Goal: Transaction & Acquisition: Purchase product/service

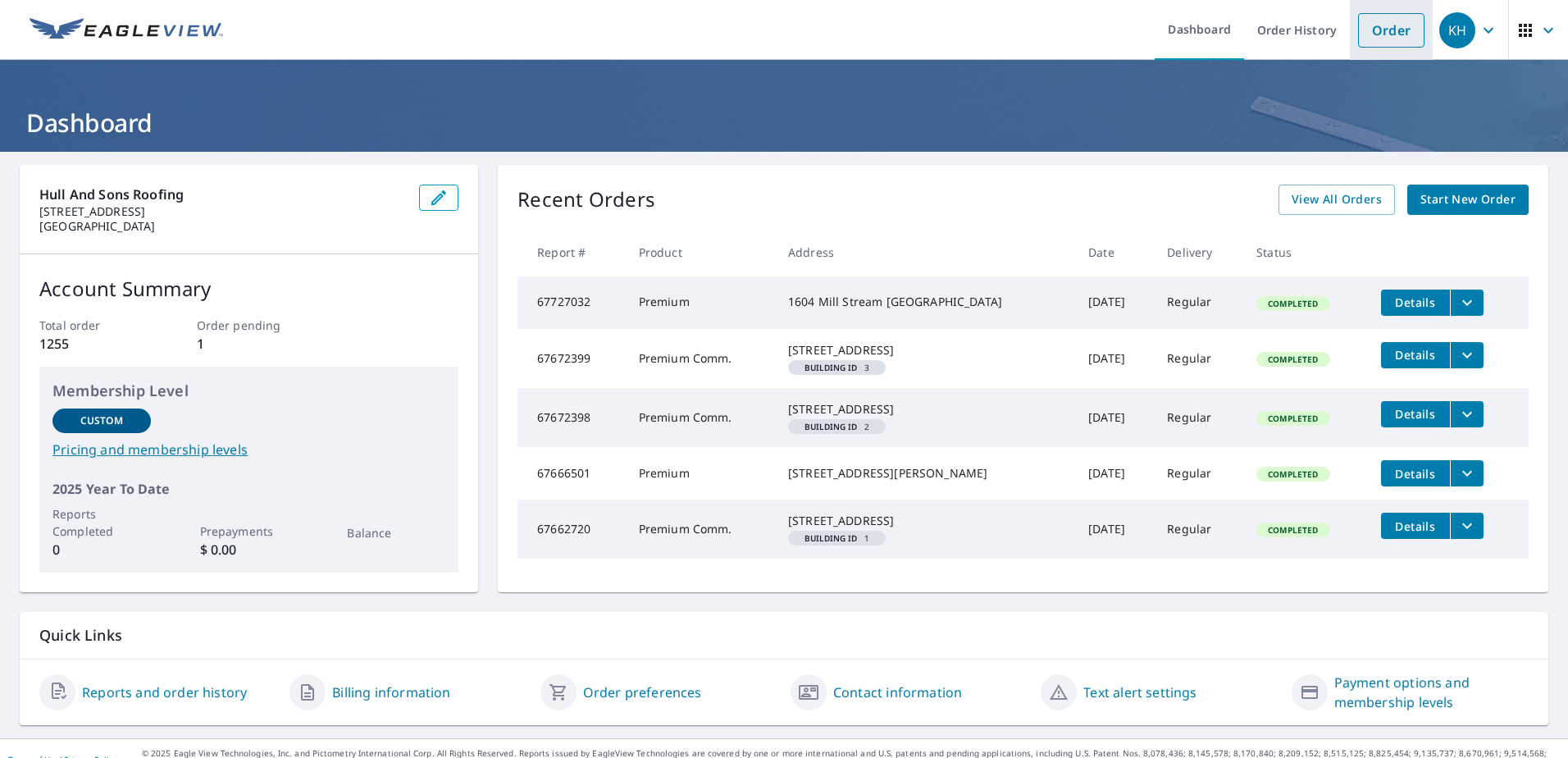
click at [1365, 30] on link "Order" at bounding box center [1391, 31] width 66 height 34
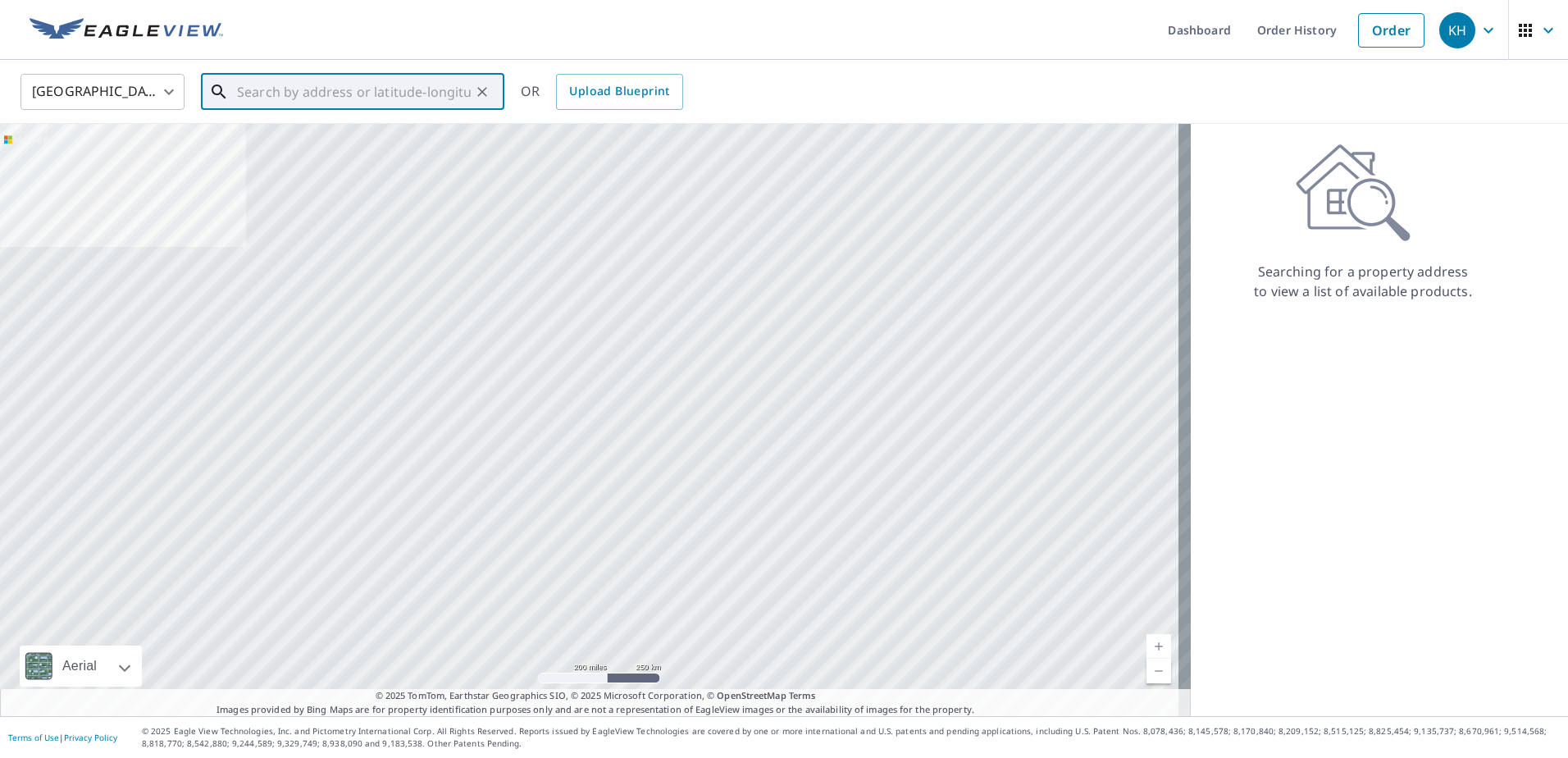
click at [284, 90] on input "text" at bounding box center [354, 92] width 234 height 46
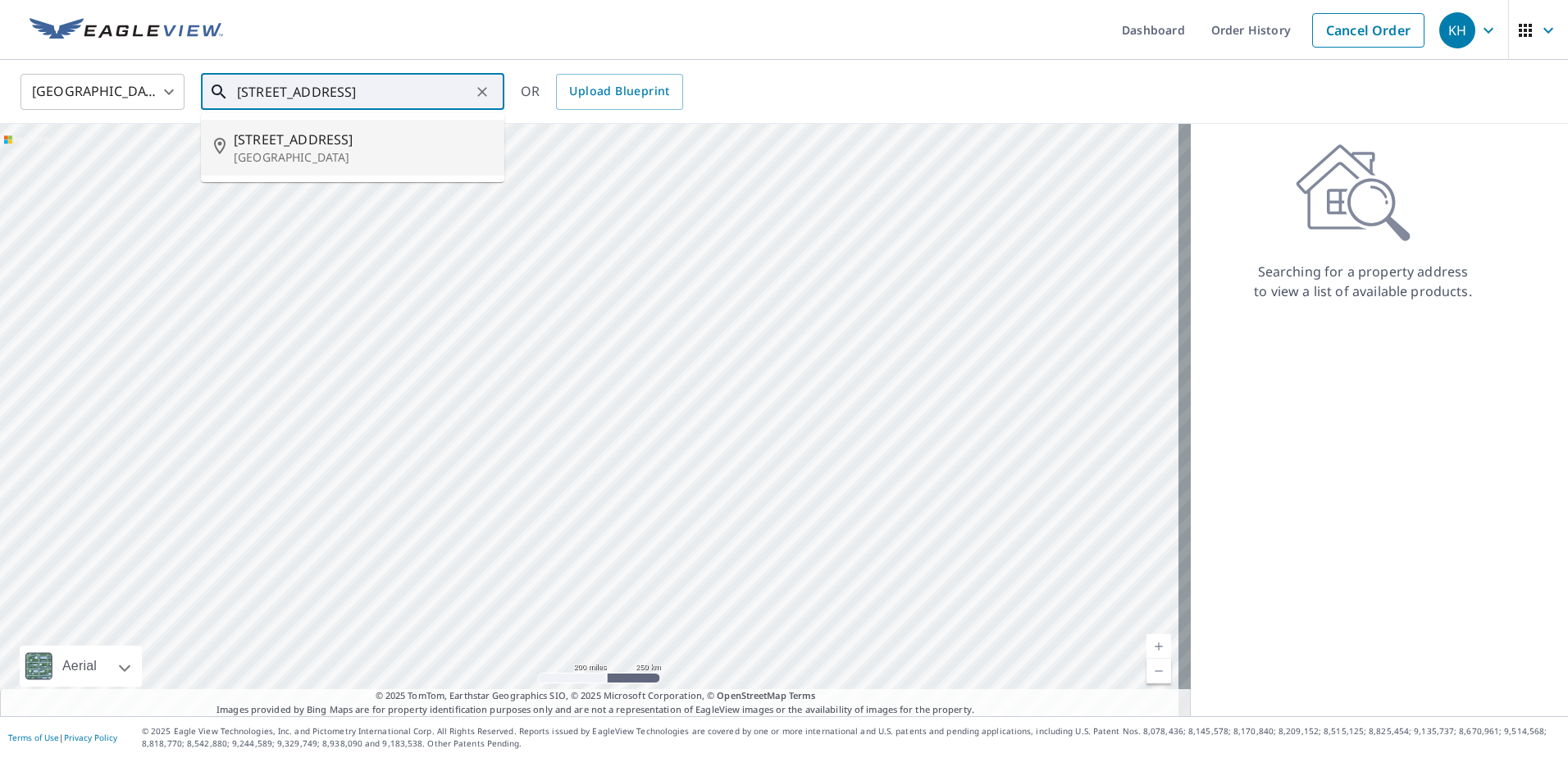
click at [388, 158] on p "[GEOGRAPHIC_DATA]" at bounding box center [362, 157] width 257 height 16
type input "[STREET_ADDRESS]"
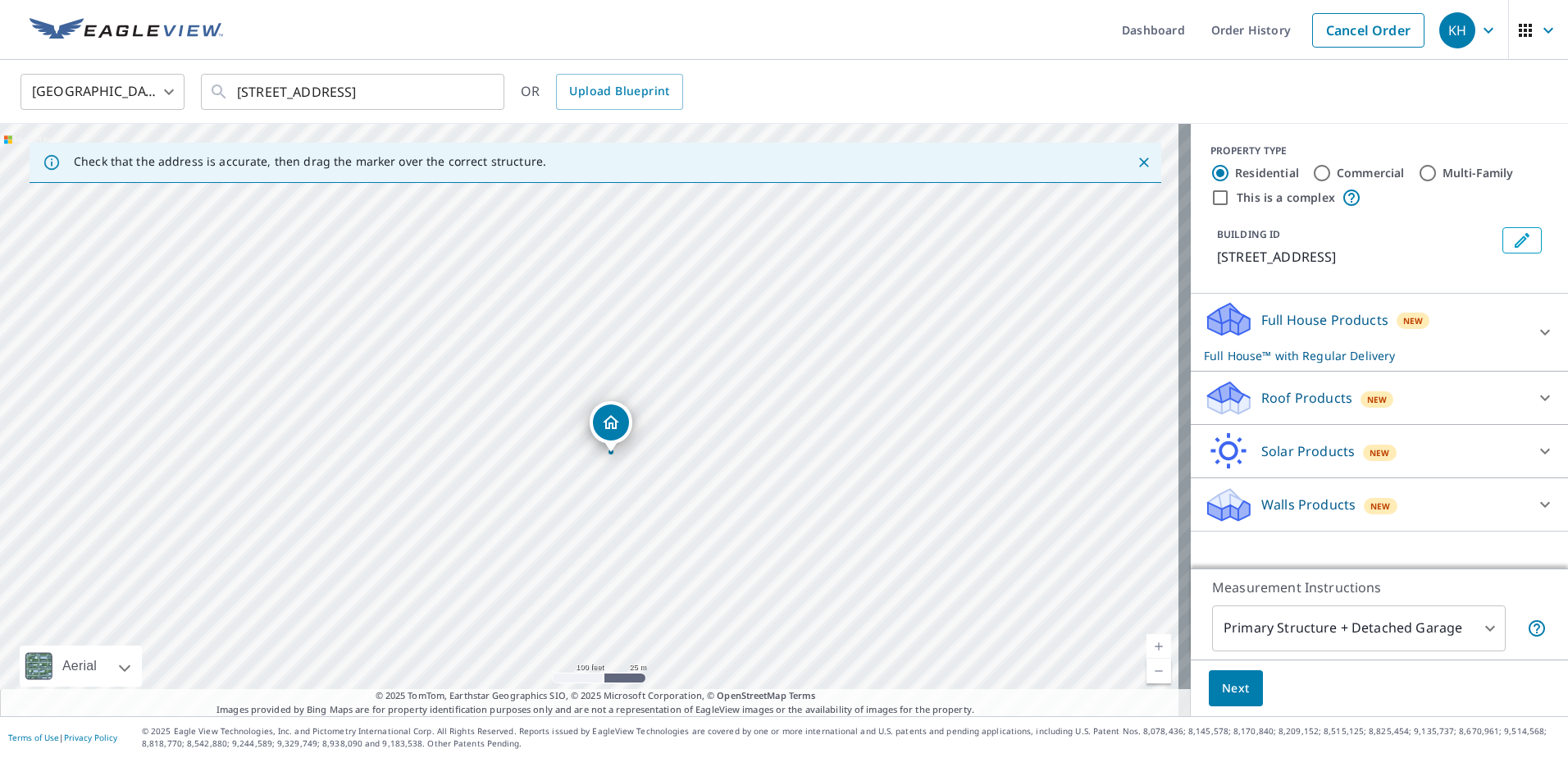
drag, startPoint x: 615, startPoint y: 460, endPoint x: 632, endPoint y: 453, distance: 18.4
click at [632, 453] on div "[STREET_ADDRESS]" at bounding box center [596, 420] width 1191 height 592
drag, startPoint x: 470, startPoint y: 410, endPoint x: 316, endPoint y: 303, distance: 187.5
click at [1535, 334] on icon at bounding box center [1545, 332] width 20 height 20
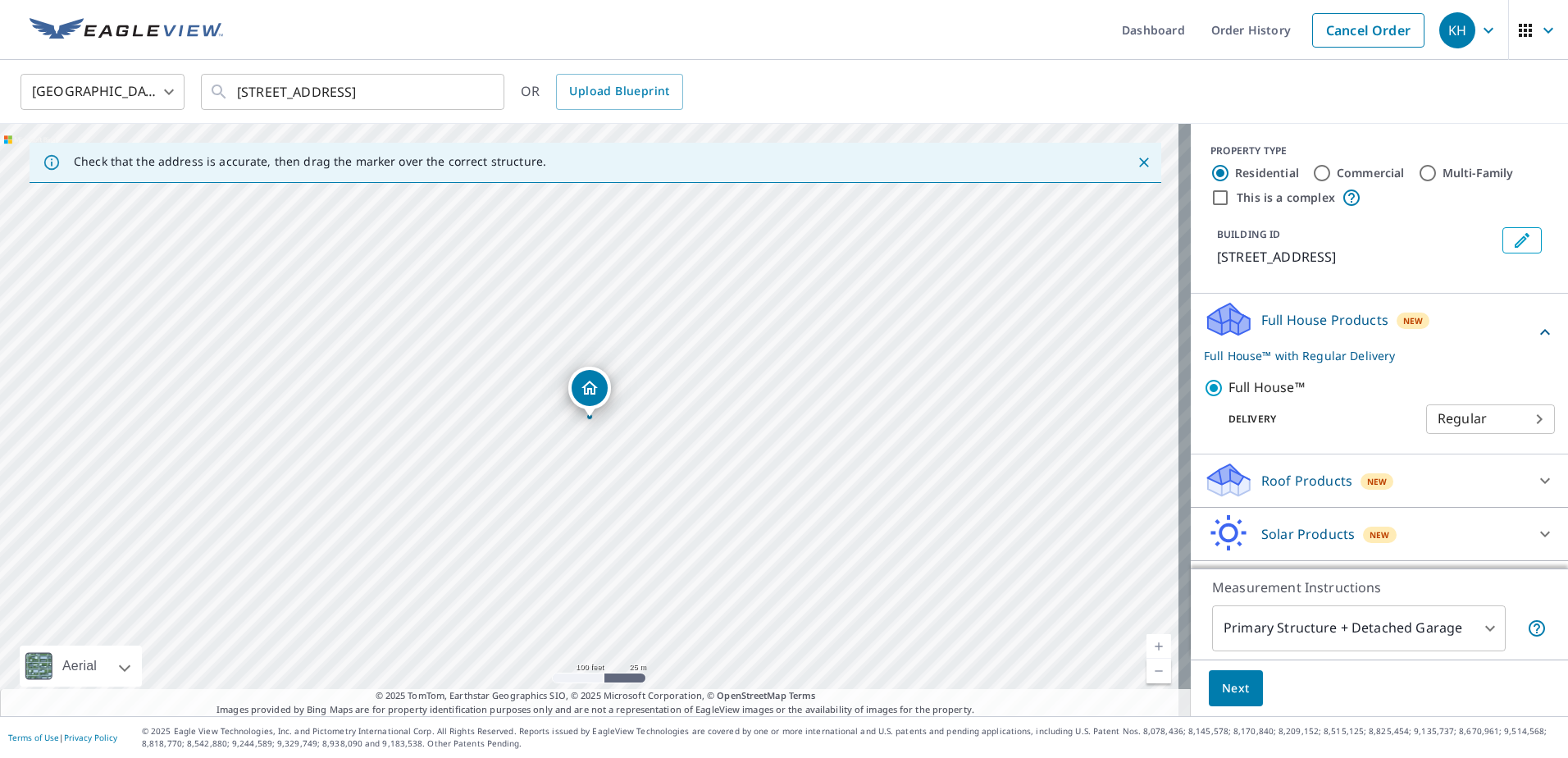
click at [1492, 413] on body "KH KH Dashboard Order History Cancel Order KH [GEOGRAPHIC_DATA] [GEOGRAPHIC_DAT…" at bounding box center [784, 379] width 1568 height 758
click at [1489, 409] on li "Regular" at bounding box center [1466, 419] width 129 height 30
click at [1212, 196] on input "This is a complex" at bounding box center [1220, 197] width 20 height 20
checkbox input "true"
radio input "false"
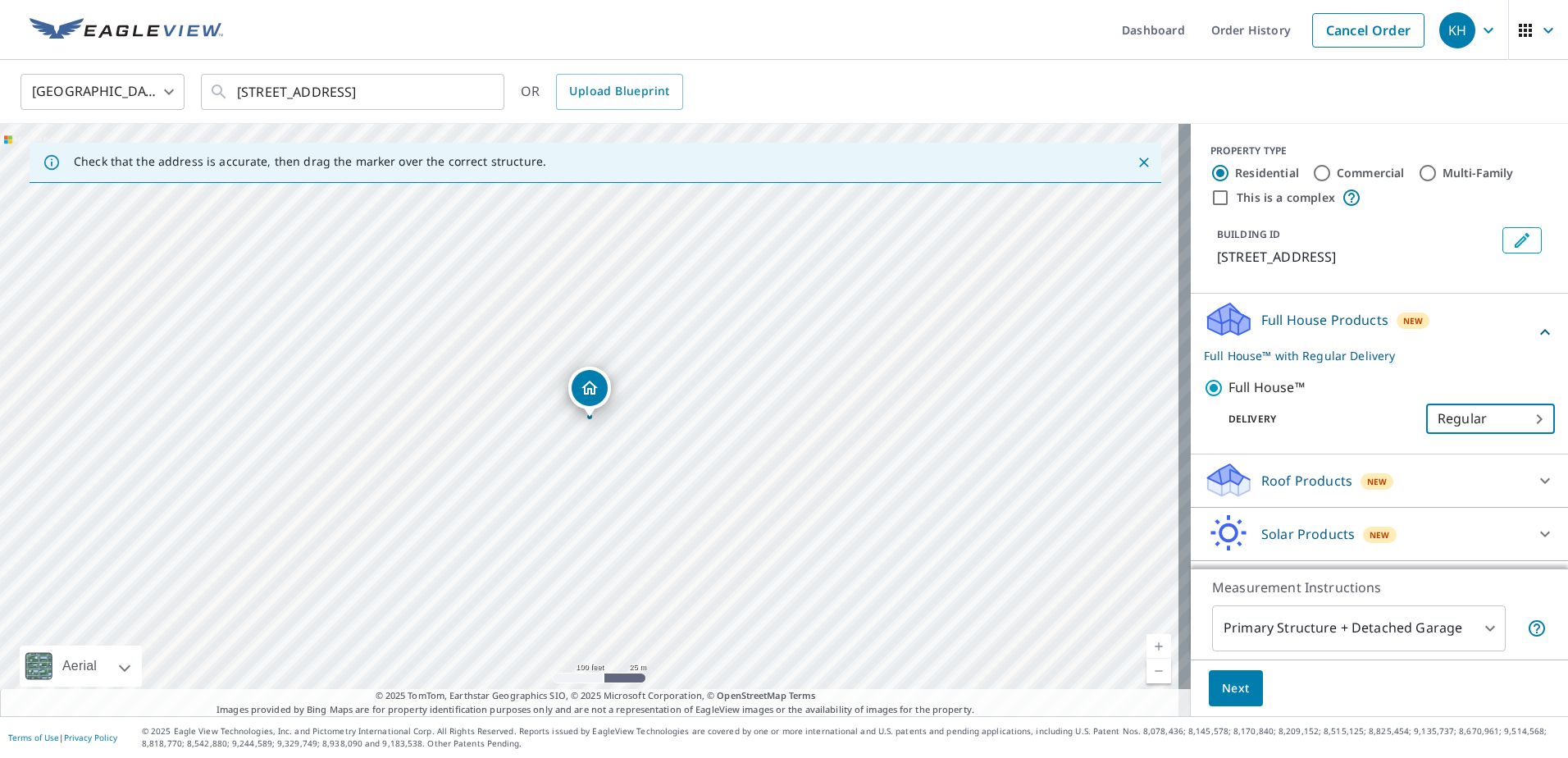
radio input "true"
type input "4"
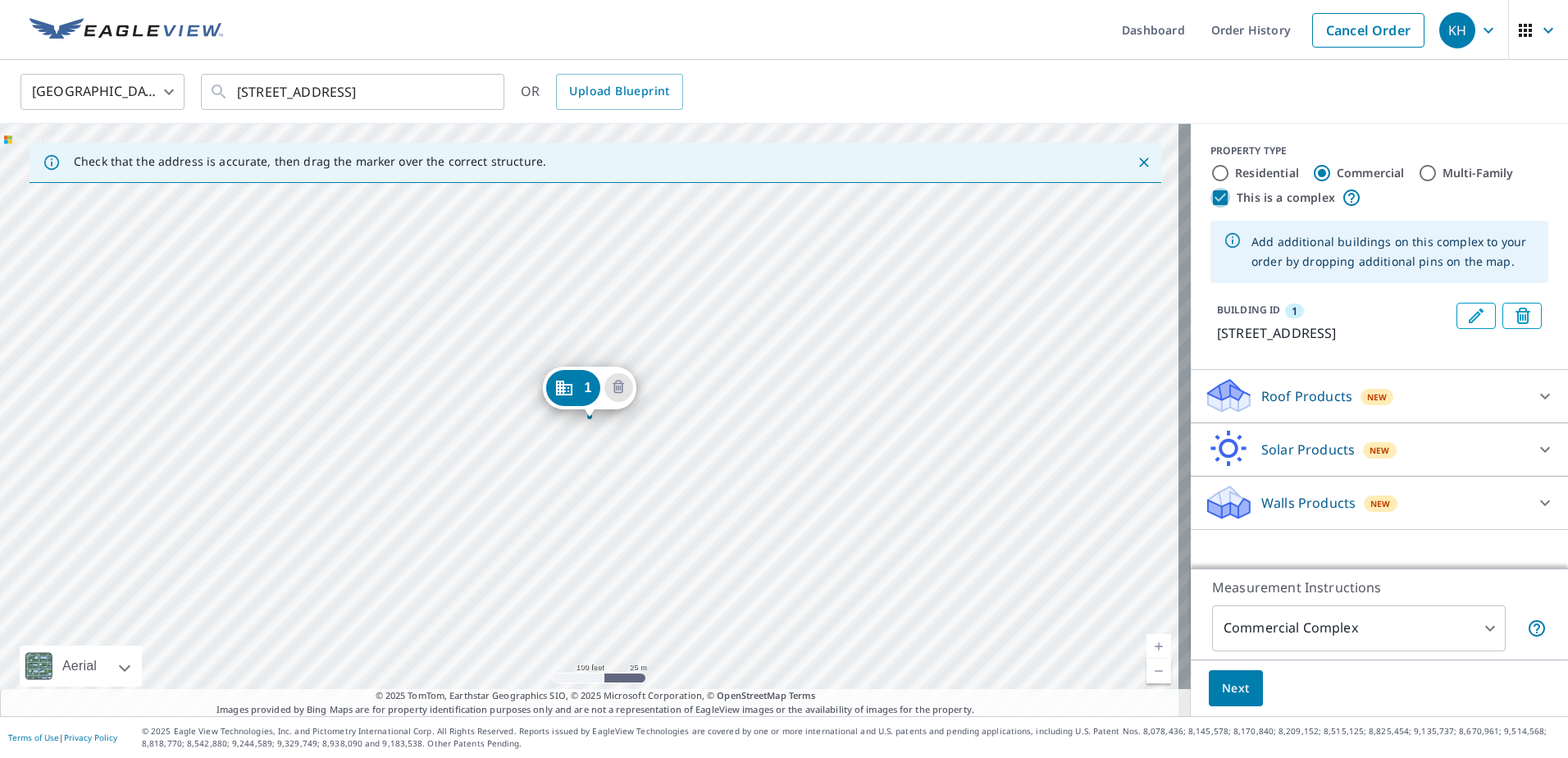
click at [1212, 196] on input "This is a complex" at bounding box center [1220, 197] width 20 height 20
checkbox input "false"
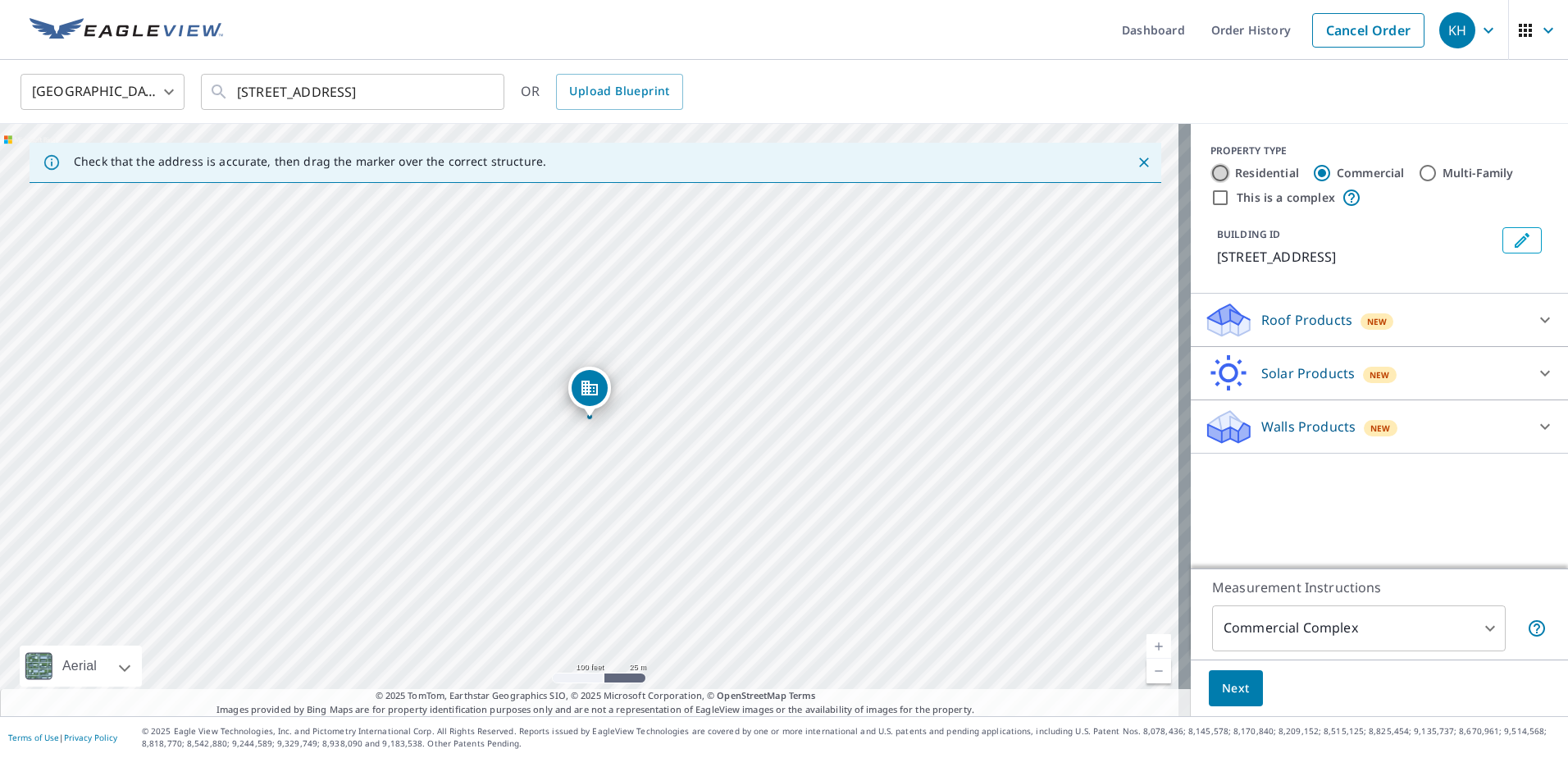
click at [1210, 171] on input "Residential" at bounding box center [1220, 173] width 20 height 20
radio input "true"
type input "1"
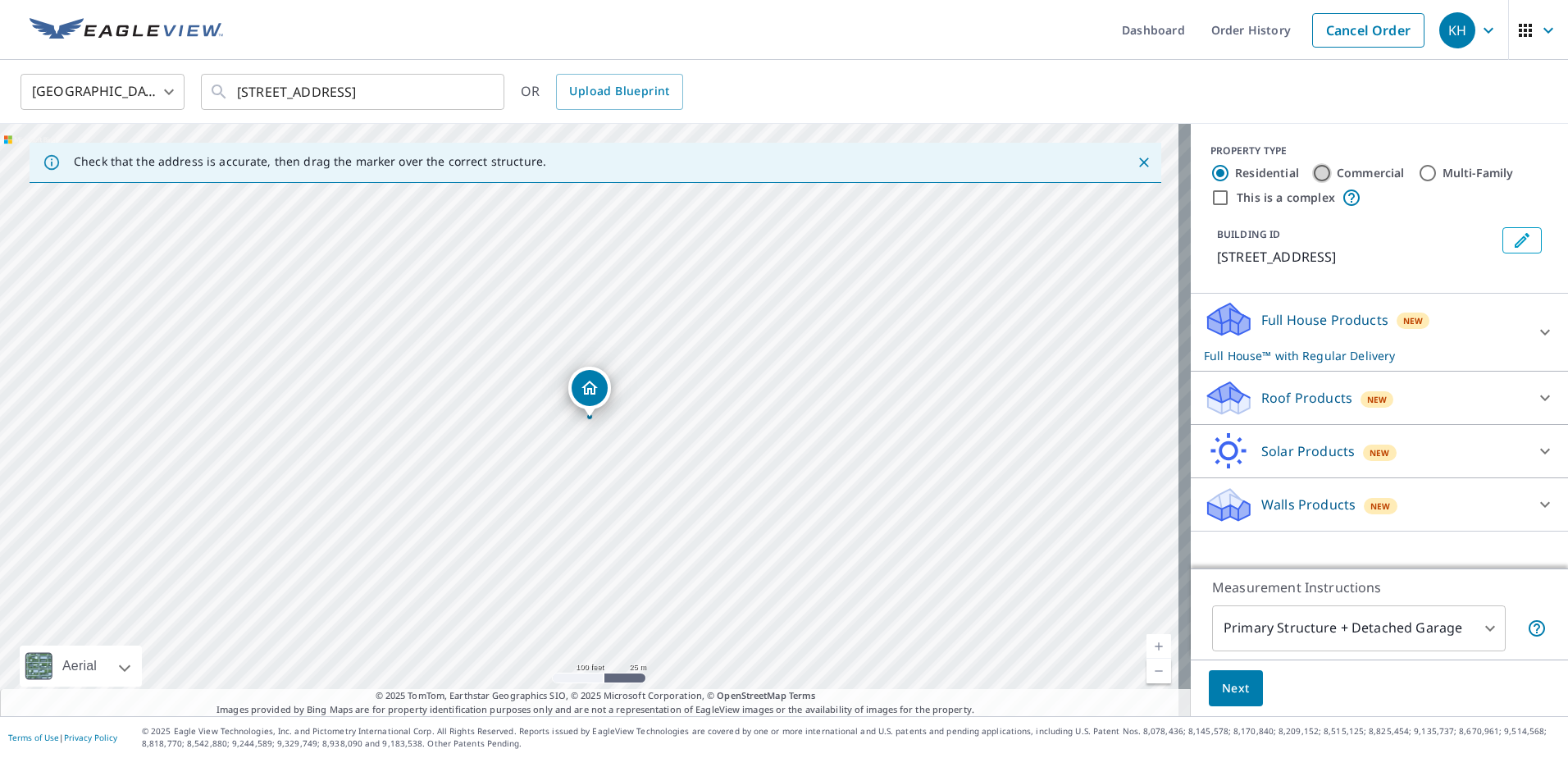
click at [1317, 166] on input "Commercial" at bounding box center [1322, 173] width 20 height 20
radio input "true"
type input "4"
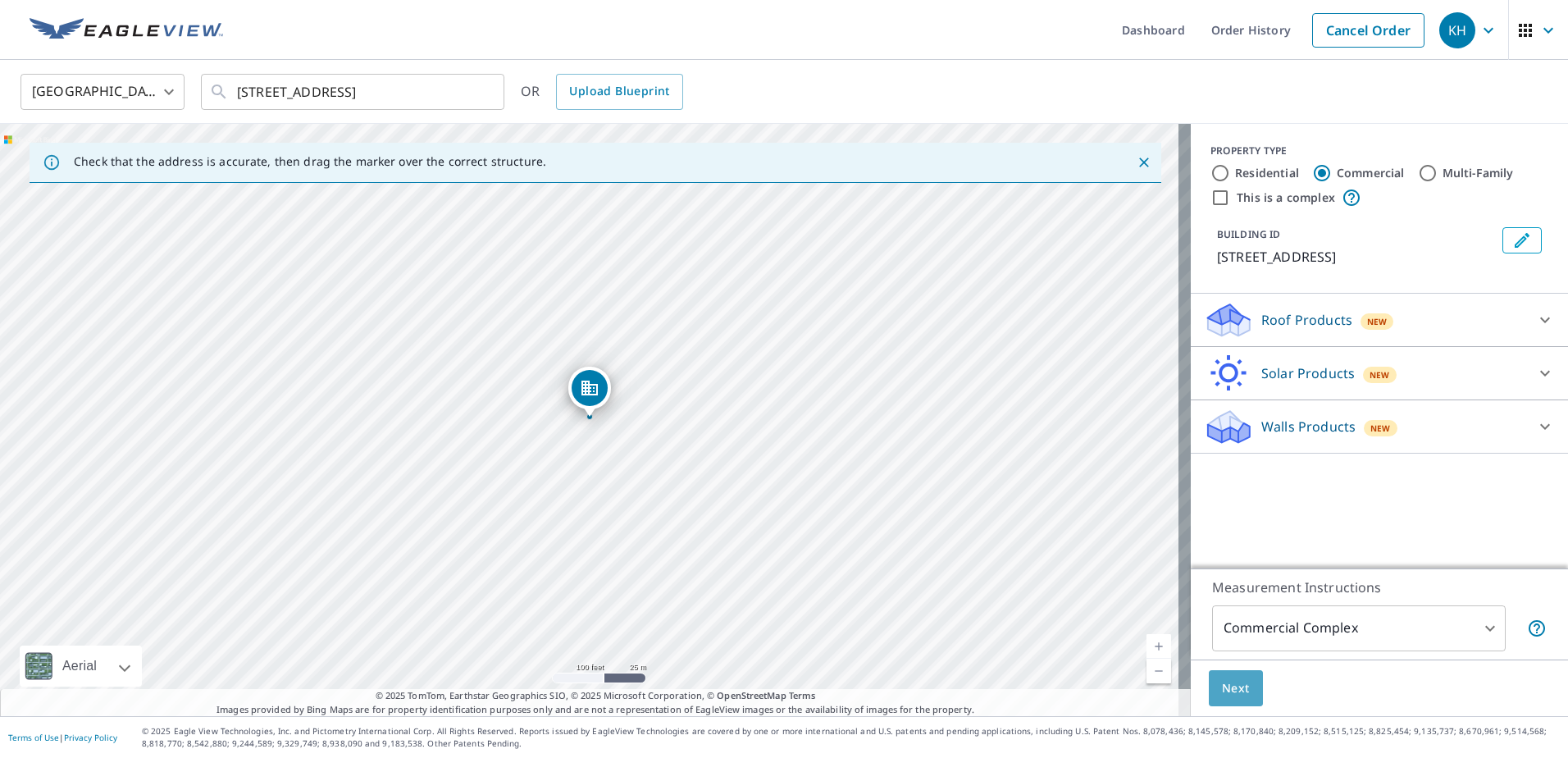
click at [1229, 696] on span "Next" at bounding box center [1235, 688] width 28 height 20
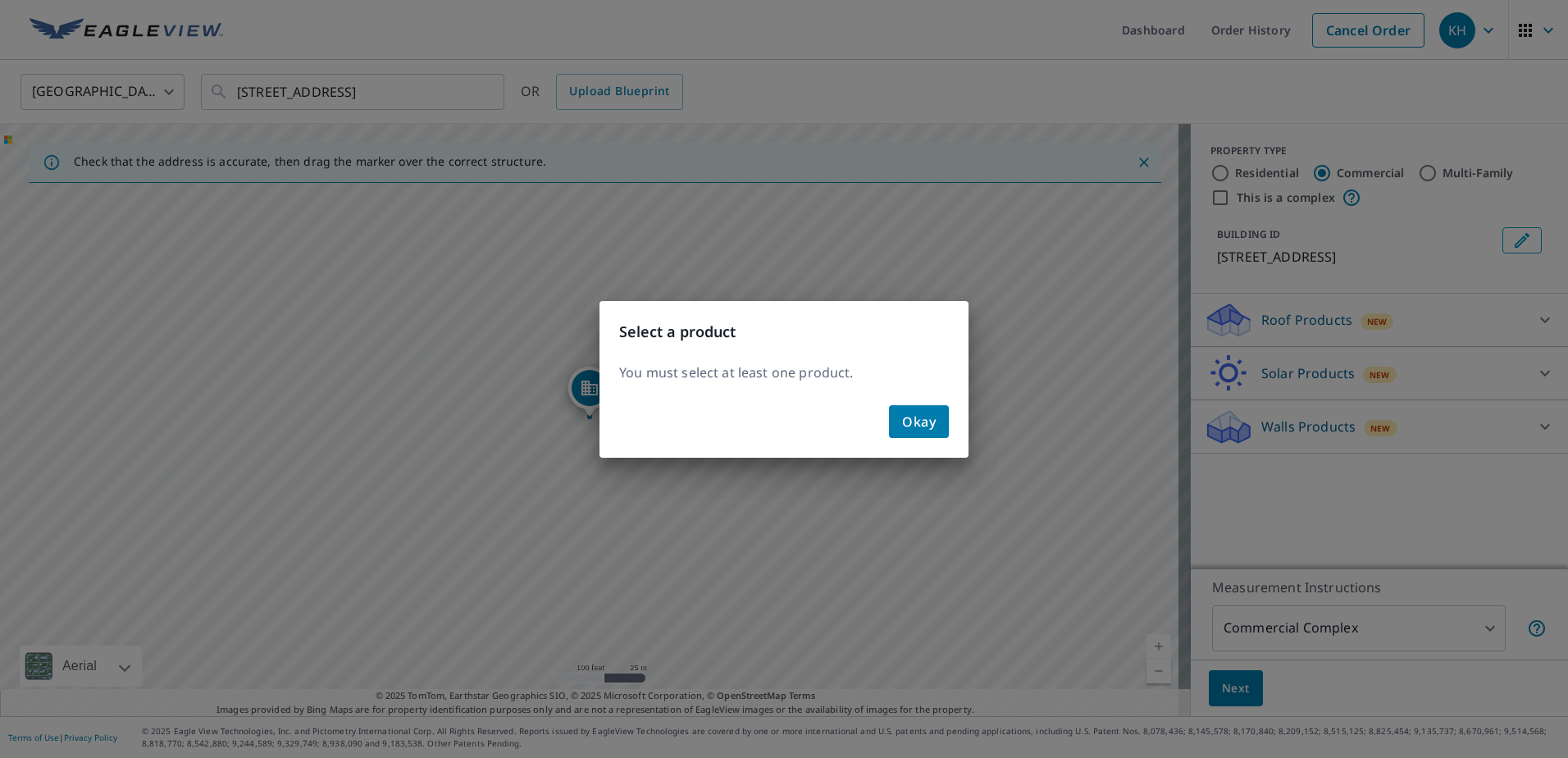
click at [936, 431] on button "Okay" at bounding box center [919, 422] width 60 height 32
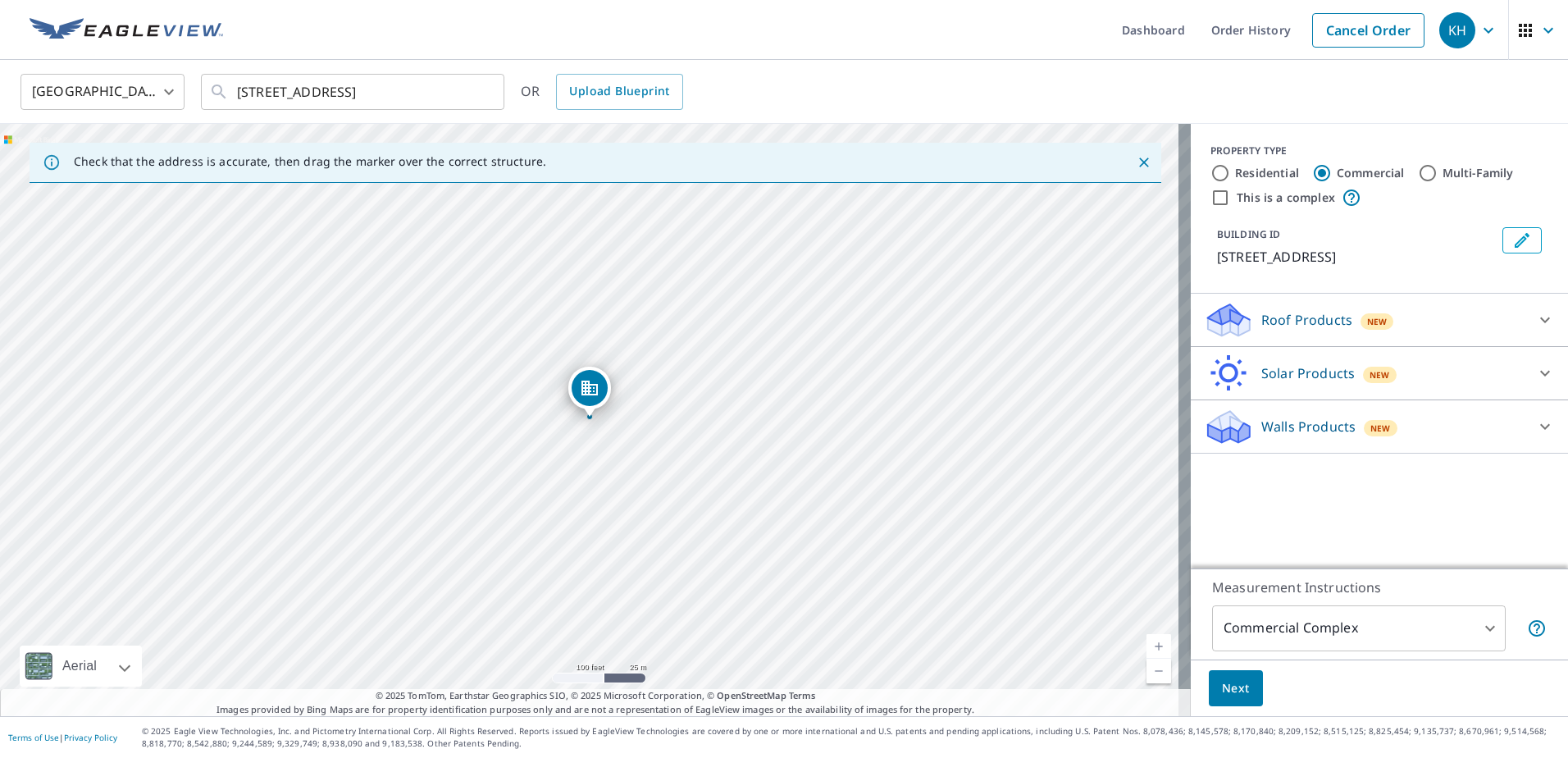
click at [1535, 318] on icon at bounding box center [1545, 319] width 20 height 20
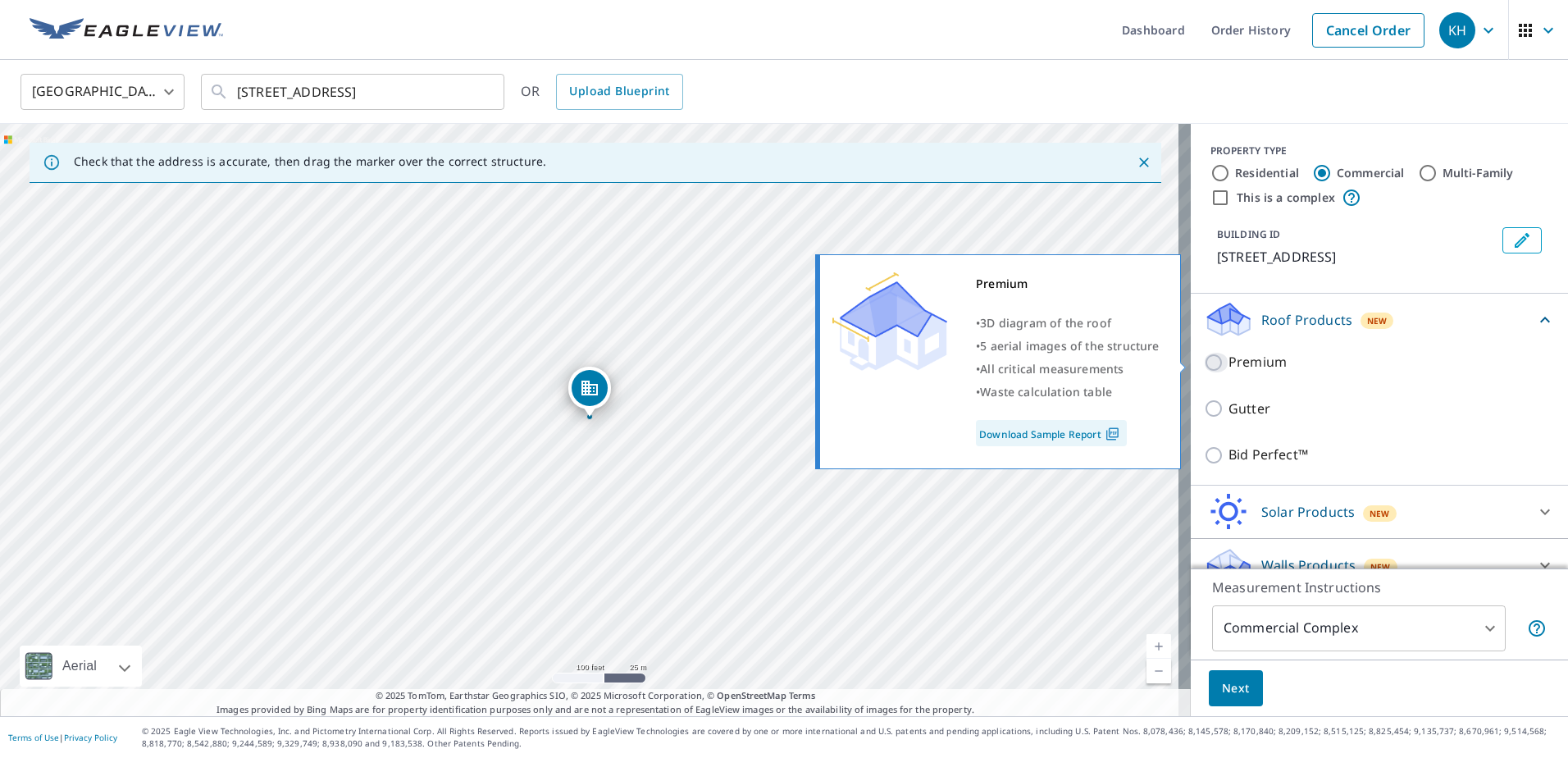
click at [1204, 360] on input "Premium" at bounding box center [1216, 362] width 25 height 20
checkbox input "true"
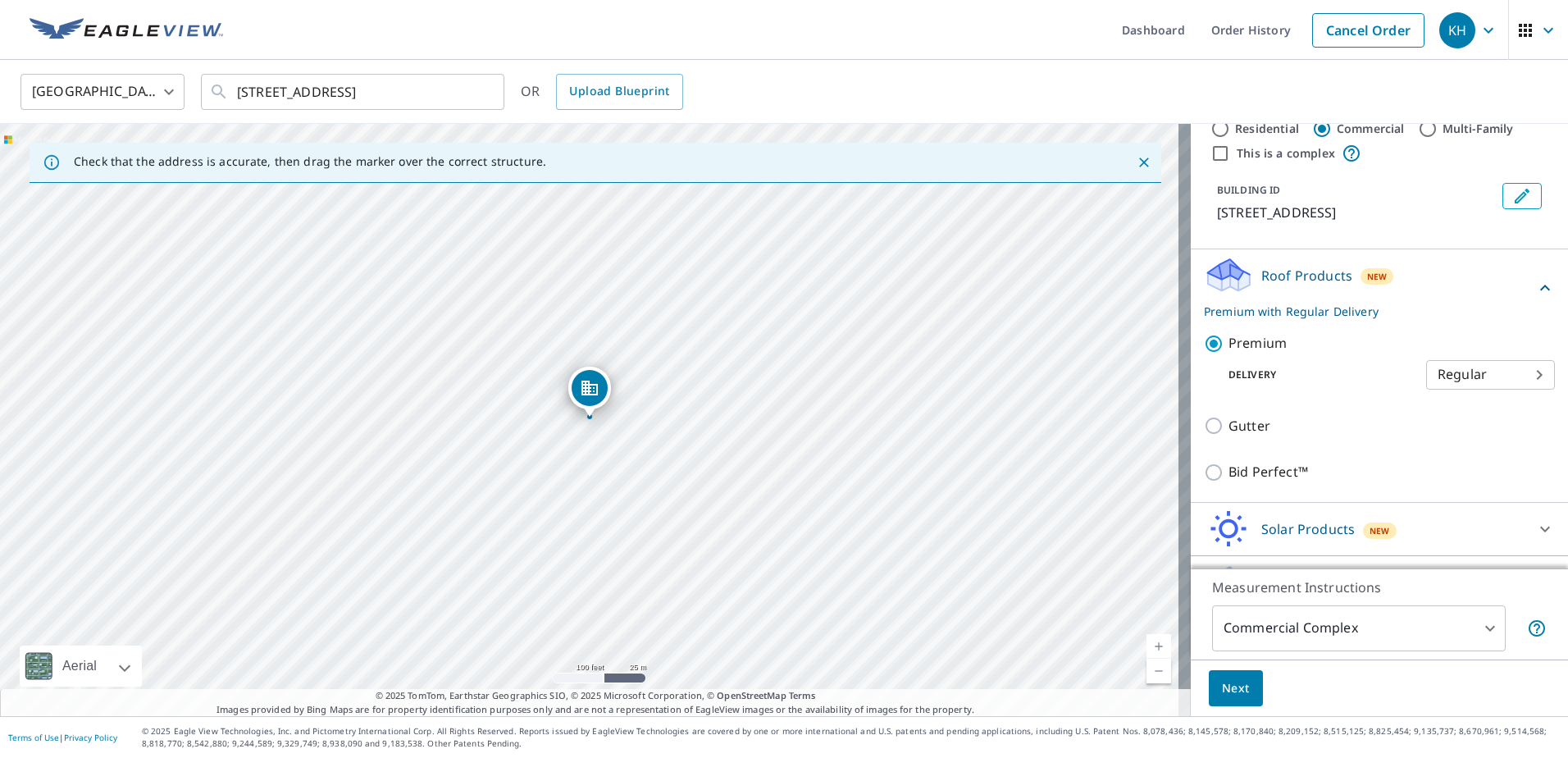
scroll to position [85, 0]
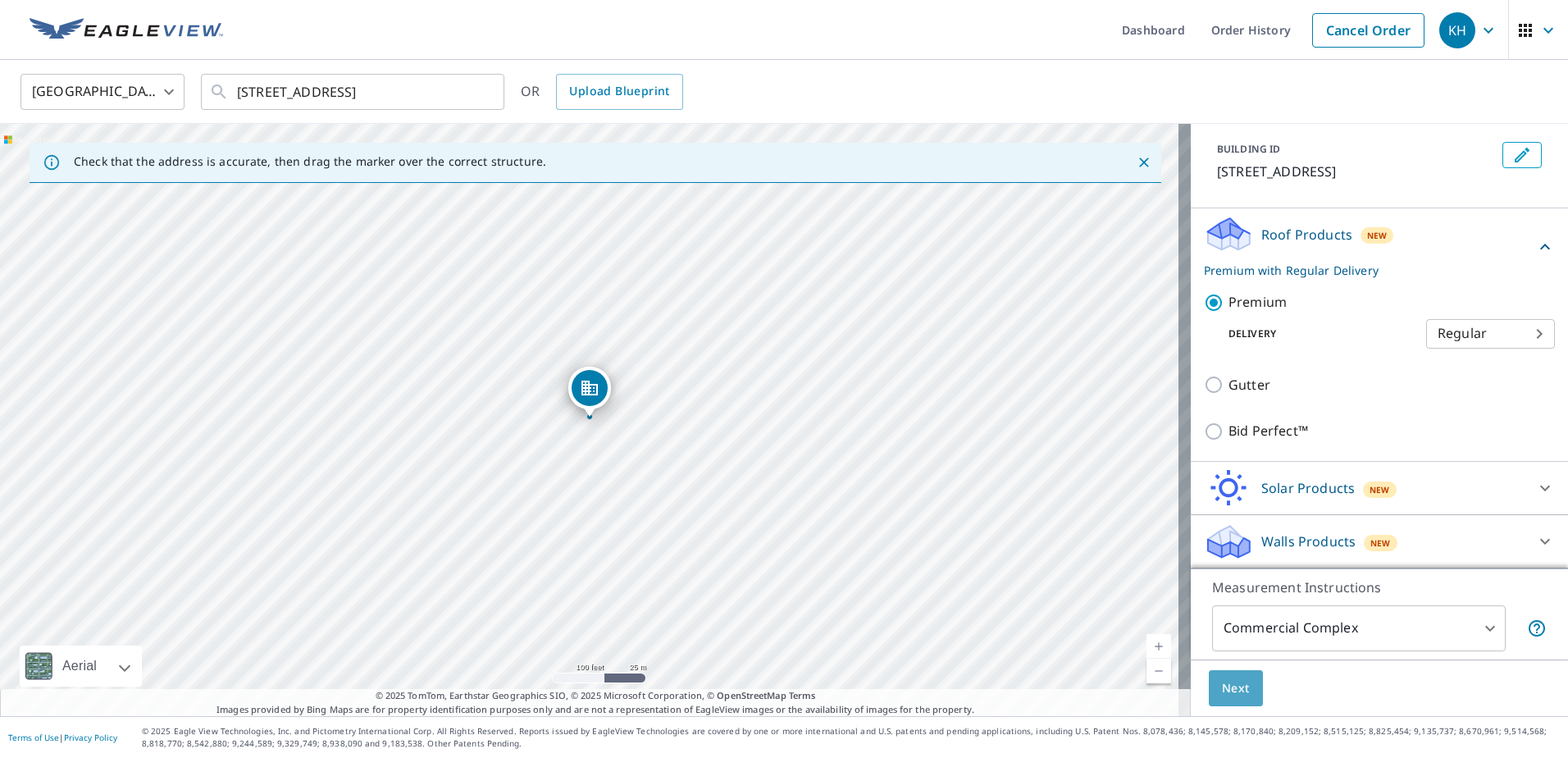
click at [1230, 682] on span "Next" at bounding box center [1235, 688] width 28 height 20
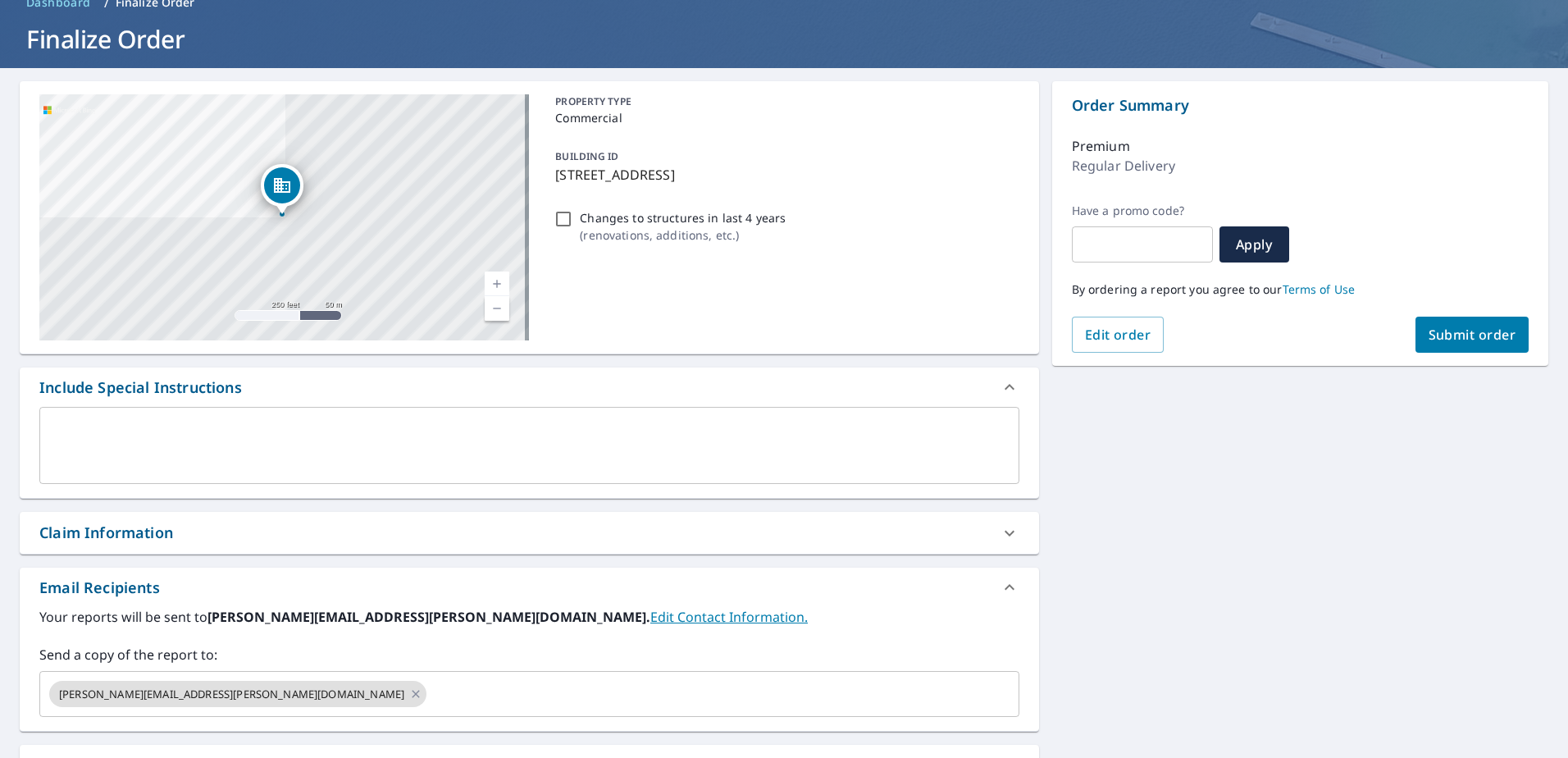
scroll to position [164, 0]
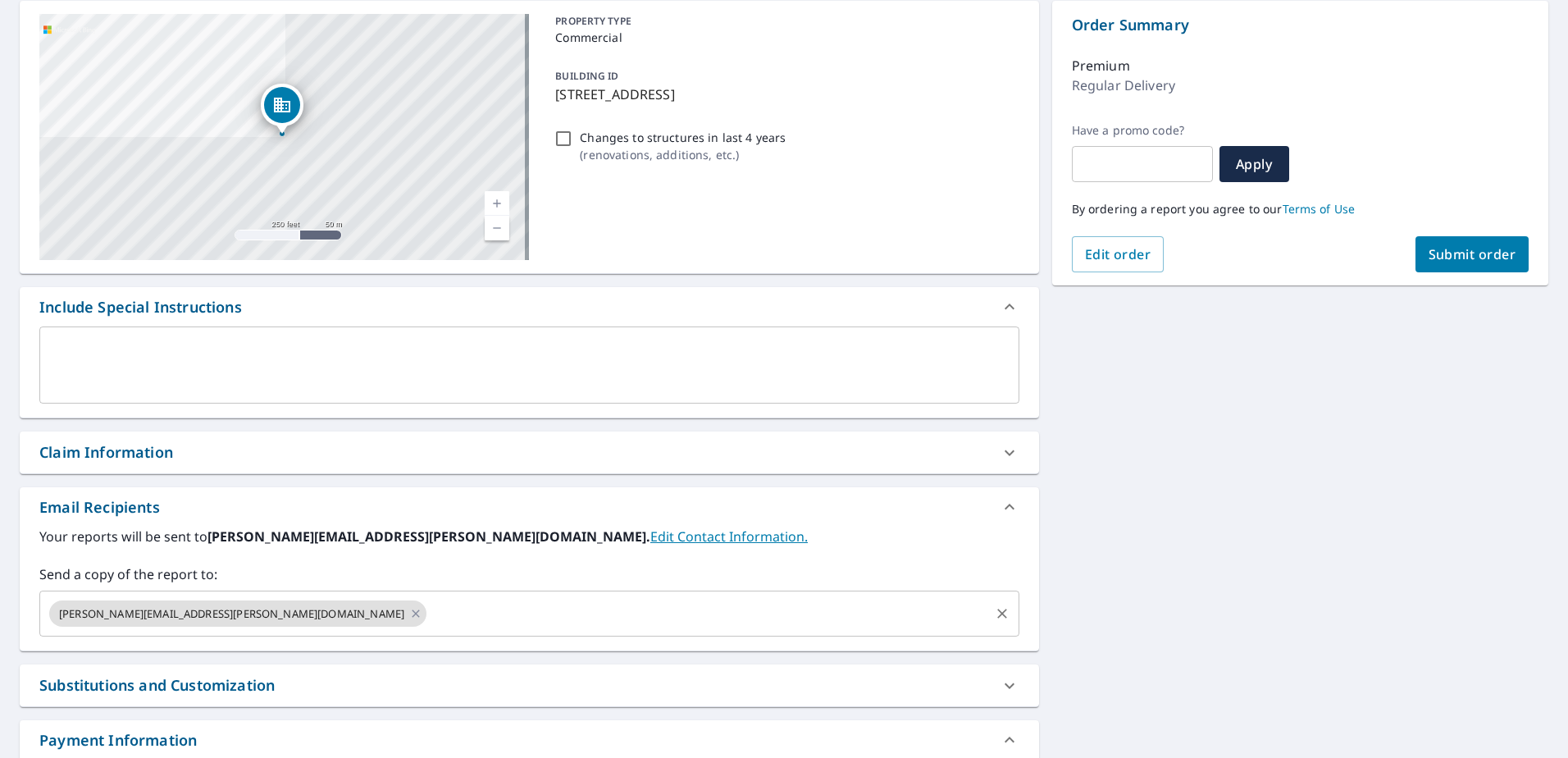
click at [429, 619] on input "text" at bounding box center [708, 613] width 558 height 32
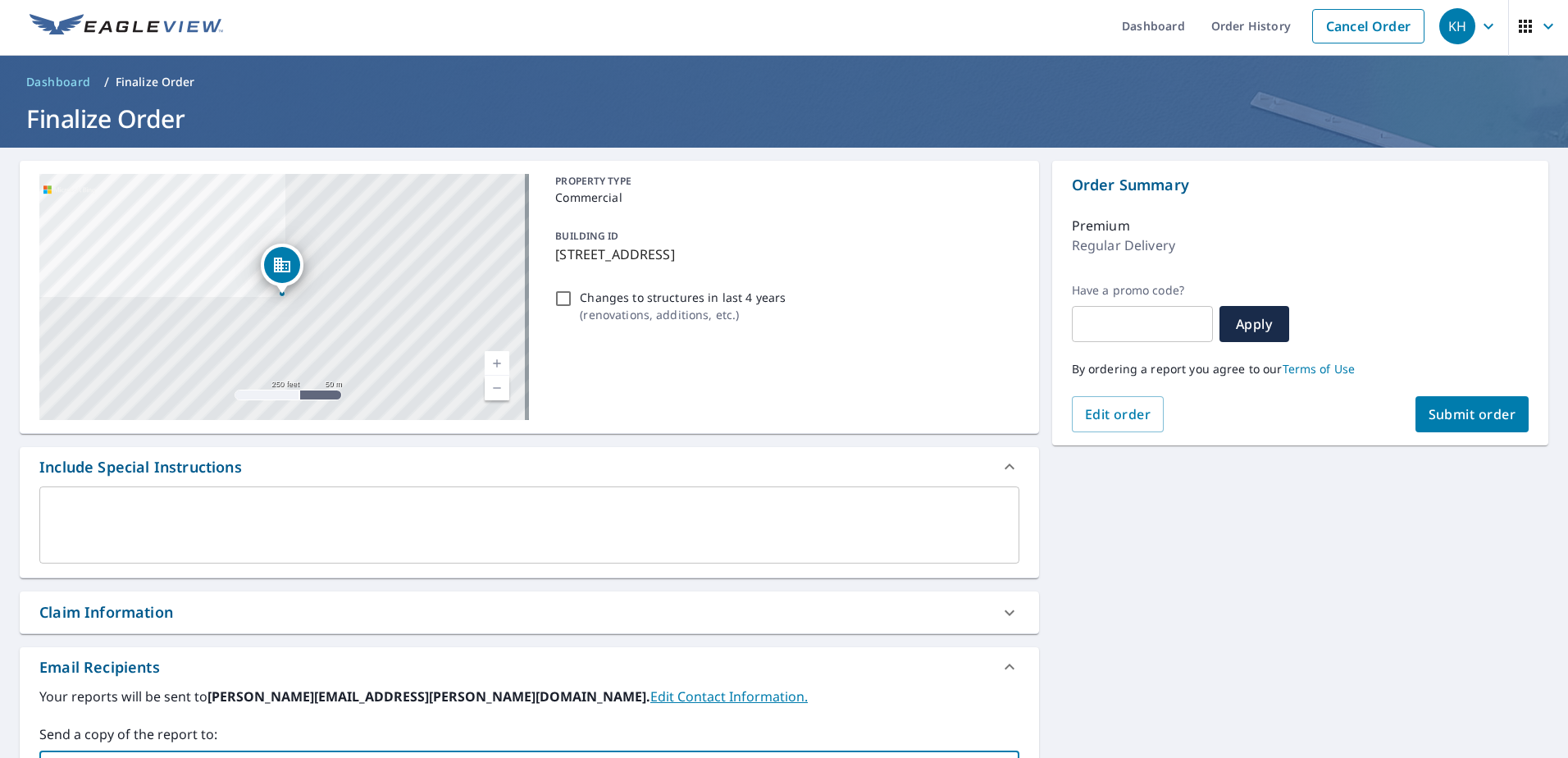
scroll to position [0, 0]
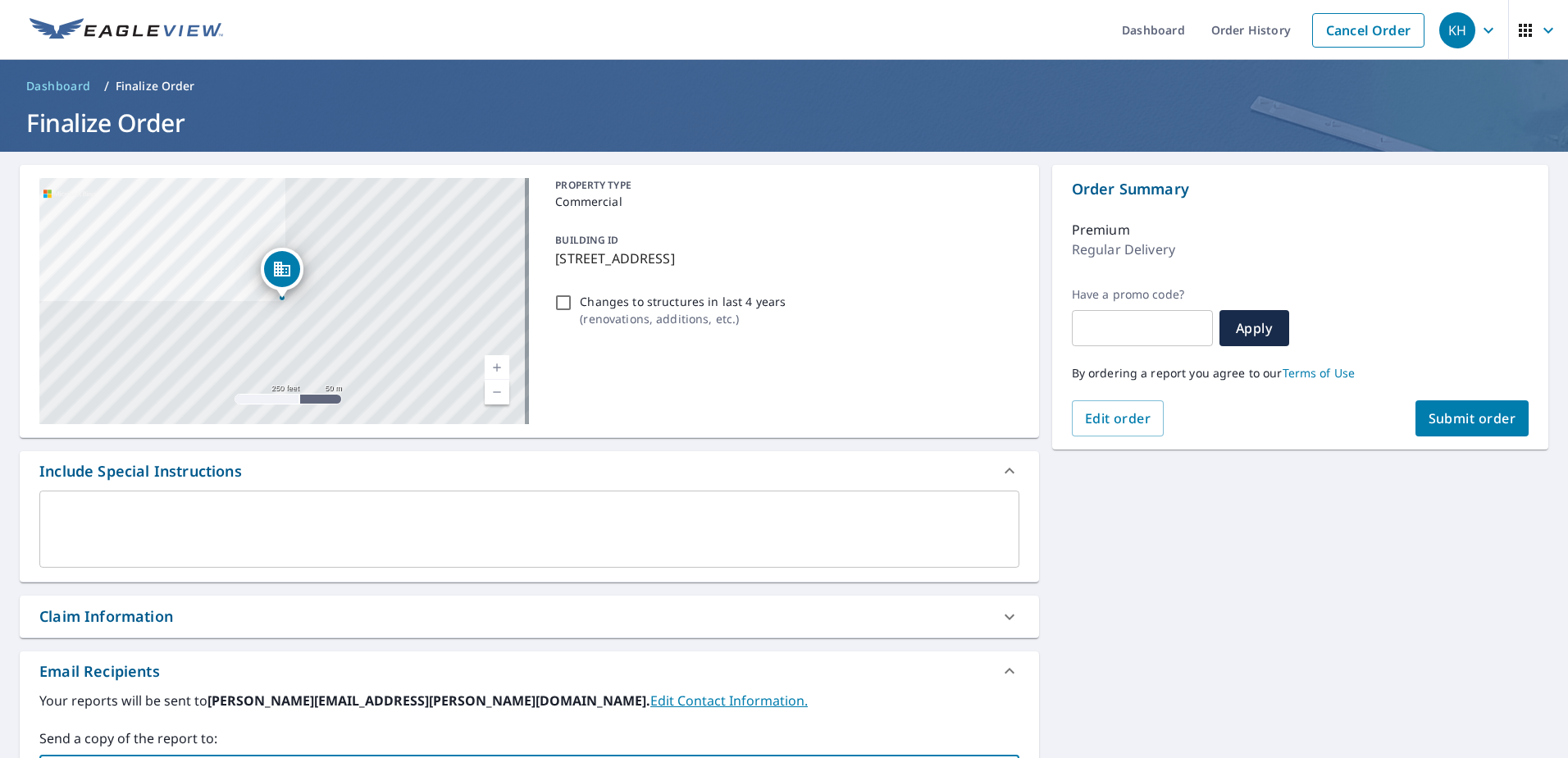
type input "[PERSON_NAME][EMAIL_ADDRESS][DOMAIN_NAME]"
click at [1485, 416] on span "Submit order" at bounding box center [1473, 418] width 88 height 18
